Goal: Register for event/course

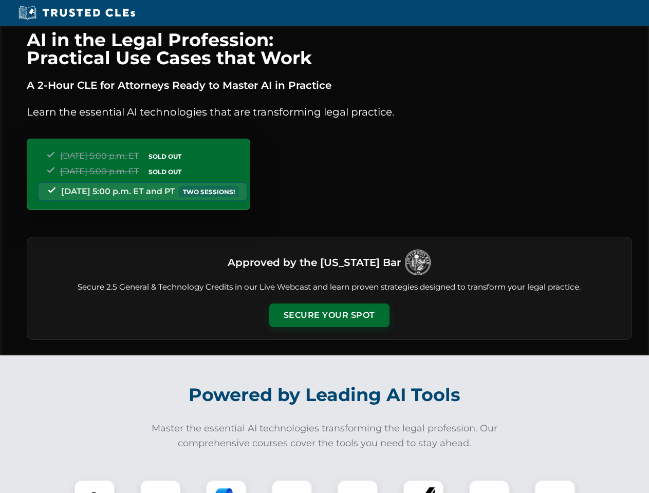
click at [329, 315] on button "Secure Your Spot" at bounding box center [329, 316] width 120 height 24
click at [94, 486] on img at bounding box center [95, 500] width 30 height 30
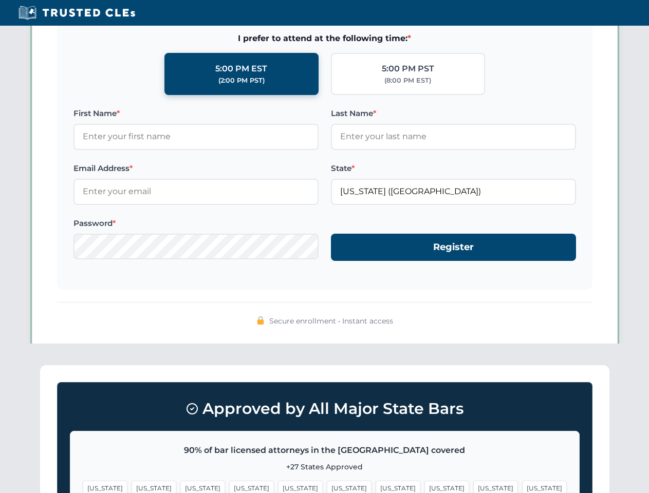
click at [375, 486] on span "[US_STATE]" at bounding box center [397, 488] width 45 height 15
click at [473, 486] on span "[US_STATE]" at bounding box center [495, 488] width 45 height 15
